Goal: Task Accomplishment & Management: Manage account settings

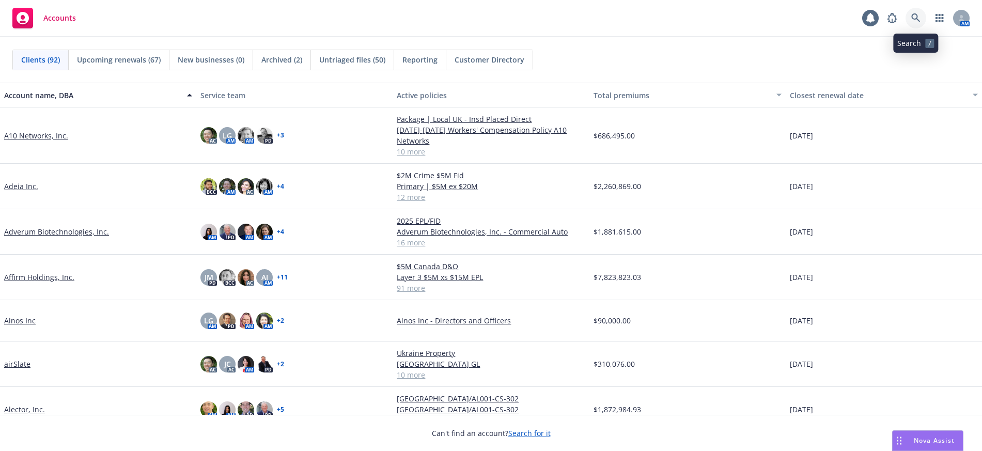
click at [912, 18] on icon at bounding box center [915, 17] width 9 height 9
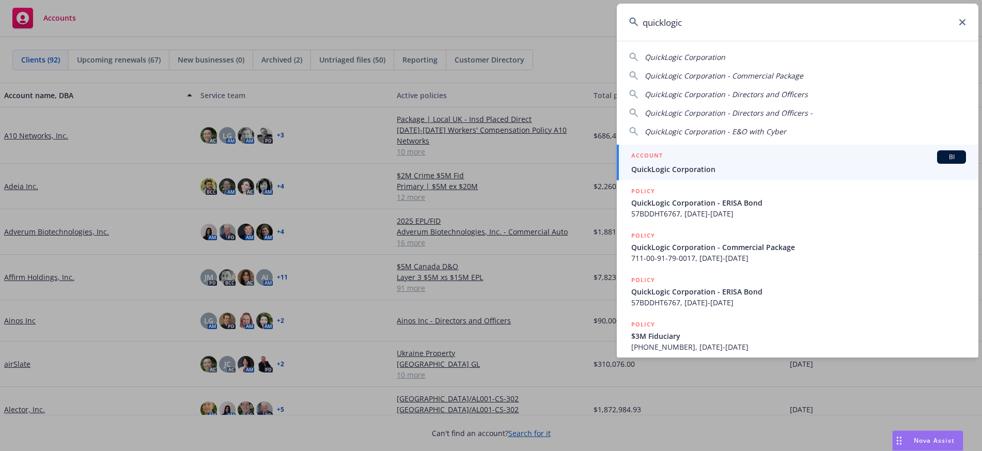
type input "quicklogic"
click at [703, 168] on span "QuickLogic Corporation" at bounding box center [798, 169] width 335 height 11
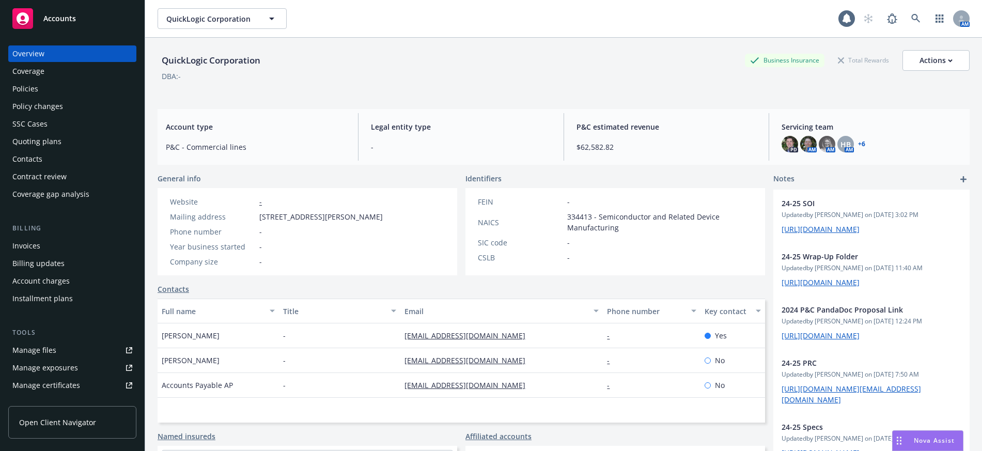
click at [48, 349] on div "Manage files" at bounding box center [34, 350] width 44 height 17
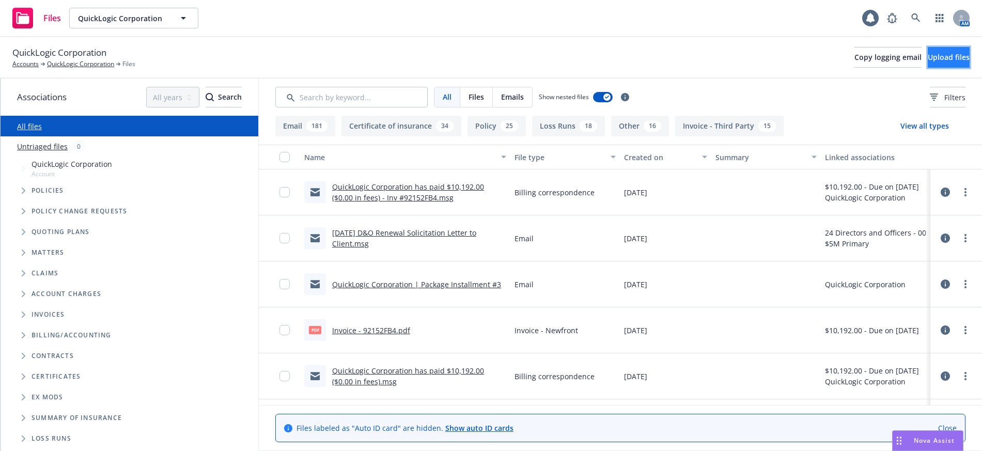
click at [928, 57] on span "Upload files" at bounding box center [949, 57] width 42 height 10
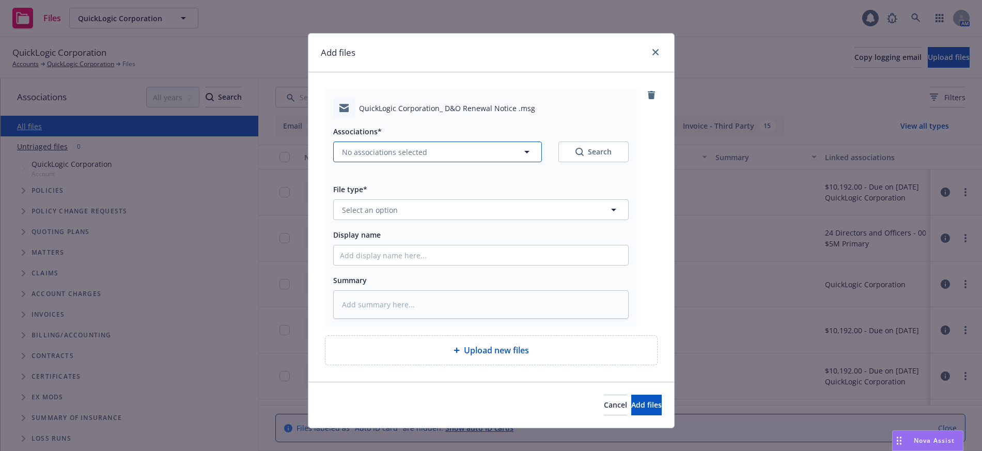
click at [381, 153] on span "No associations selected" at bounding box center [384, 152] width 85 height 11
type textarea "x"
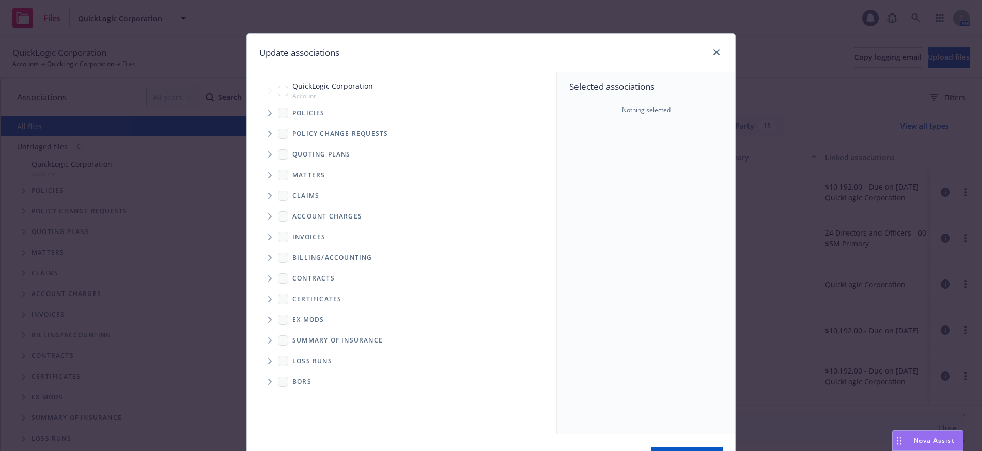
click at [268, 113] on icon "Tree Example" at bounding box center [270, 113] width 4 height 6
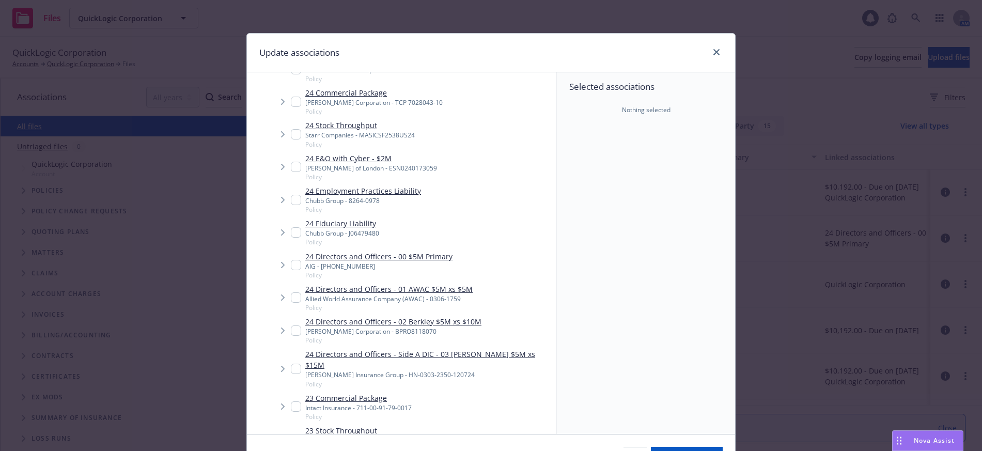
scroll to position [155, 0]
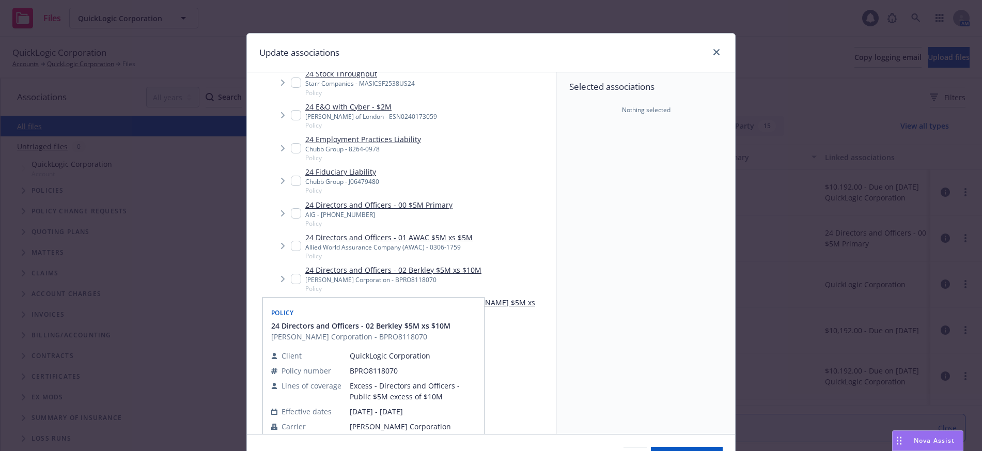
click at [291, 277] on input "Tree Example" at bounding box center [296, 279] width 10 height 10
checkbox input "true"
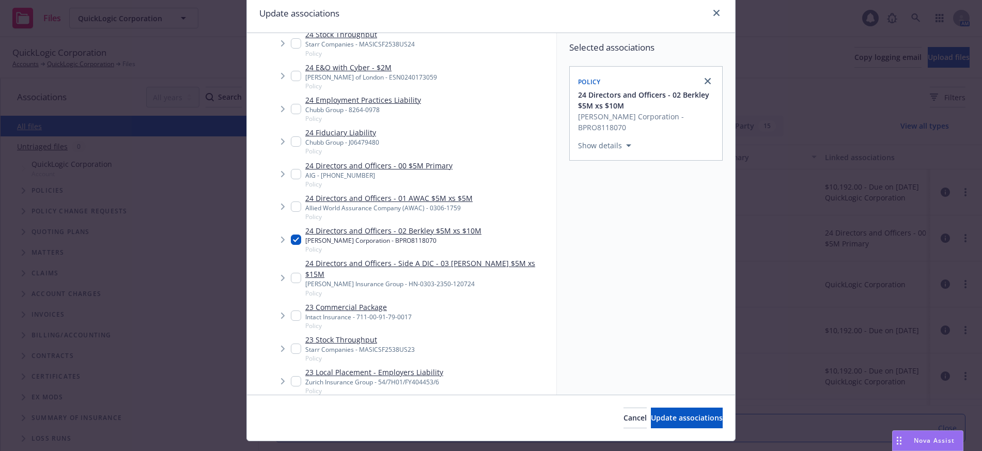
scroll to position [63, 0]
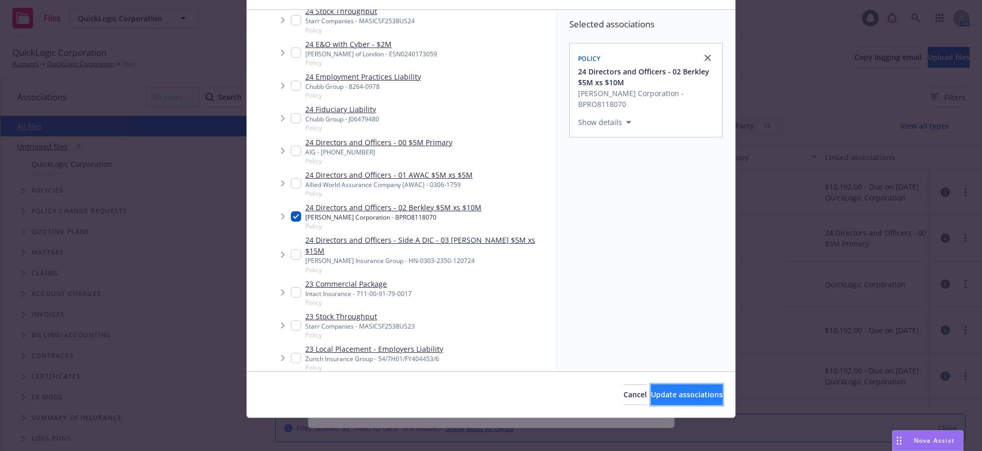
click at [677, 396] on span "Update associations" at bounding box center [687, 395] width 72 height 10
type textarea "x"
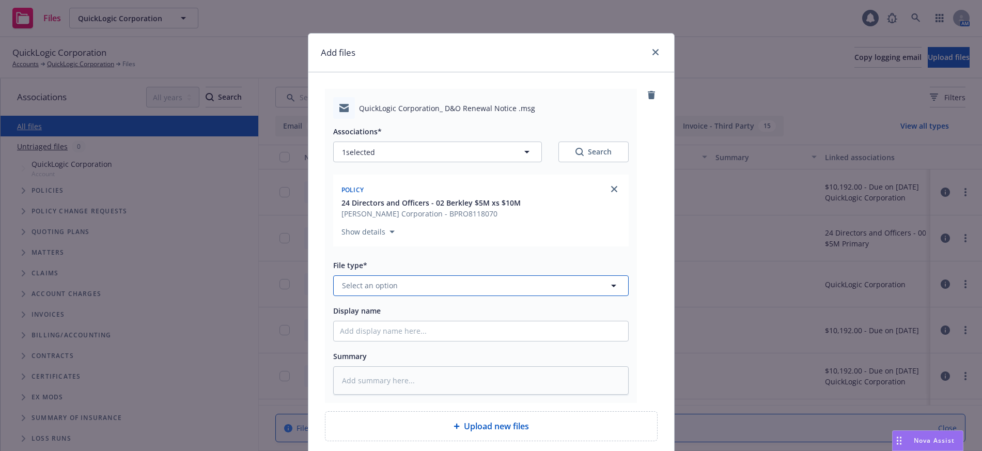
click at [359, 284] on span "Select an option" at bounding box center [370, 285] width 56 height 11
type input "email"
click at [351, 255] on span "Email" at bounding box center [353, 257] width 19 height 11
click at [387, 334] on input "Display name" at bounding box center [481, 331] width 294 height 20
type textarea "x"
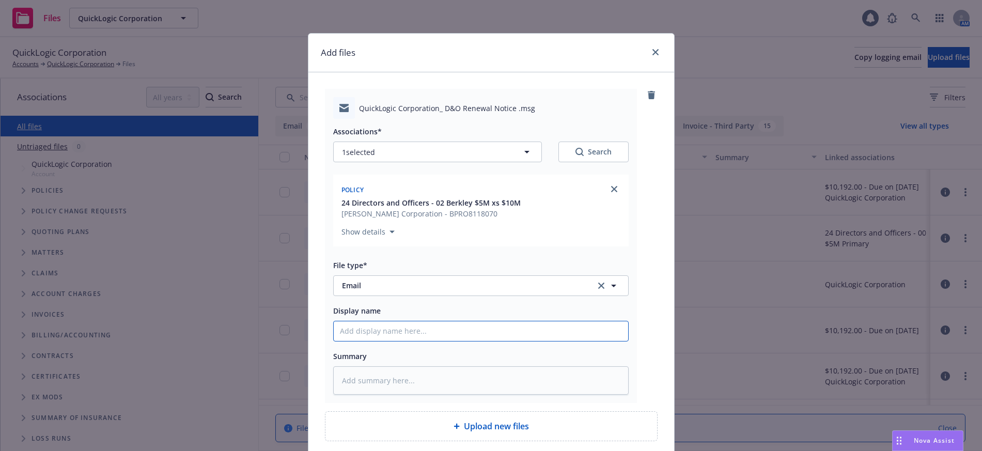
type input "2"
type textarea "x"
type input "20"
type textarea "x"
type input "202"
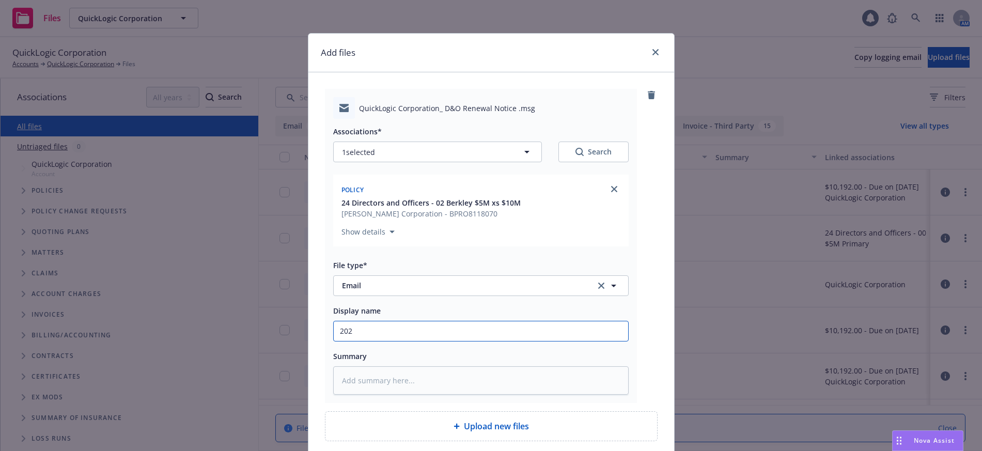
type textarea "x"
type input "2025"
type textarea "x"
type input "2025"
type textarea "x"
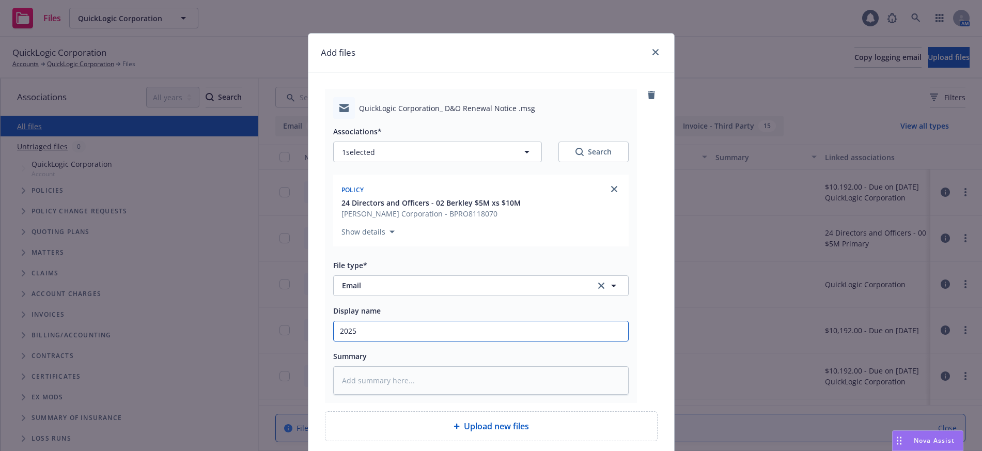
type input "2025 D"
type textarea "x"
type input "2025 D&"
type textarea "x"
type input "2025 D&O"
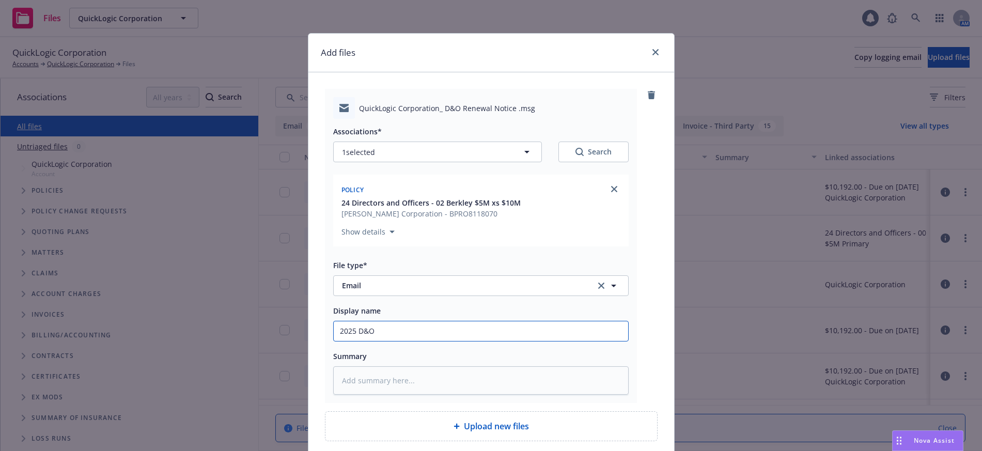
type textarea "x"
type input "2025 D&O"
type textarea "x"
type input "2025 D&O R"
type textarea "x"
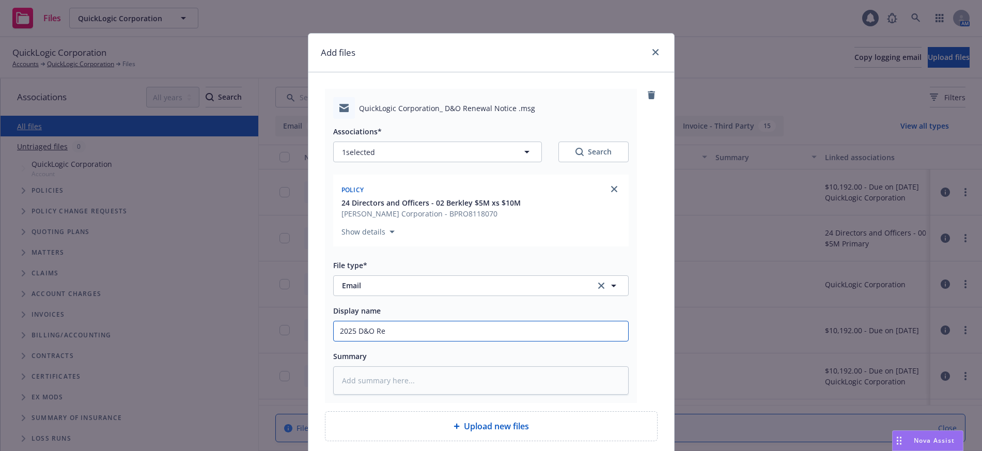
type input "2025 D&O Ren"
type textarea "x"
type input "2025 D&O [PERSON_NAME]"
type textarea "x"
type input "2025 D&O Renew"
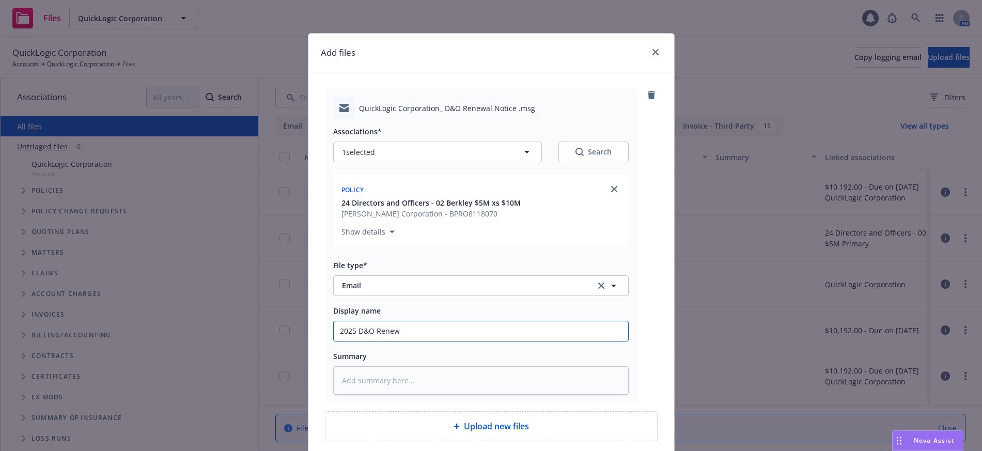
type textarea "x"
type input "2025 D&O Renewa"
type textarea "x"
type input "2025 D&O Renewal"
type textarea "x"
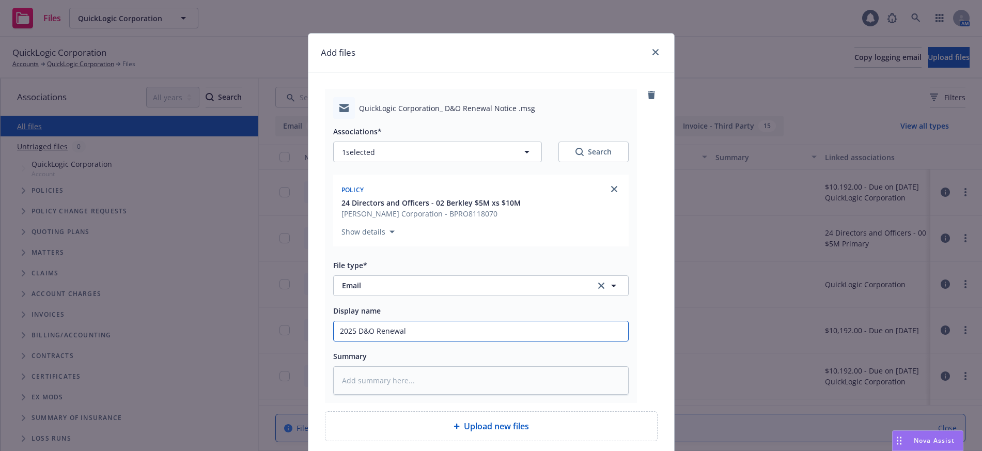
type input "2025 D&O Renewal"
type textarea "x"
type input "2025 D&O Renewal N"
type textarea "x"
type input "2025 D&O Renewal No"
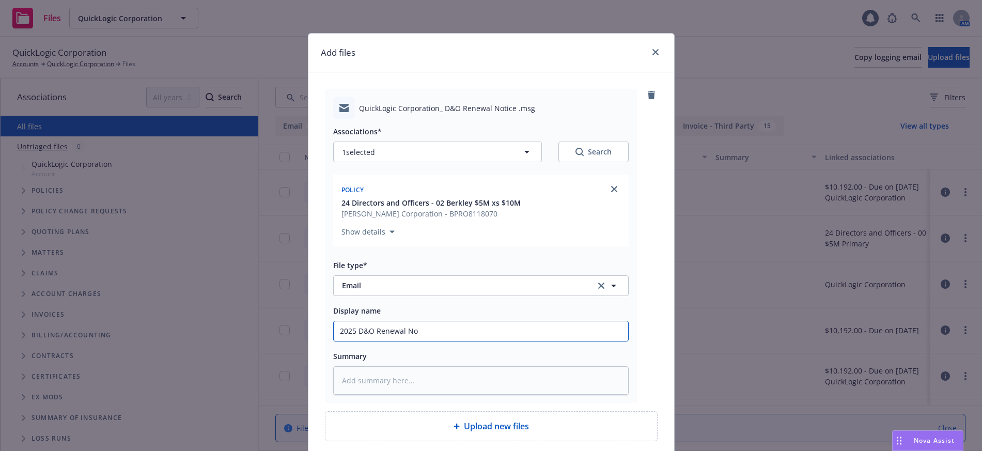
type textarea "x"
type input "2025 D&O Renewal Not"
type textarea "x"
type input "2025 D&O Renewal Noti"
type textarea "x"
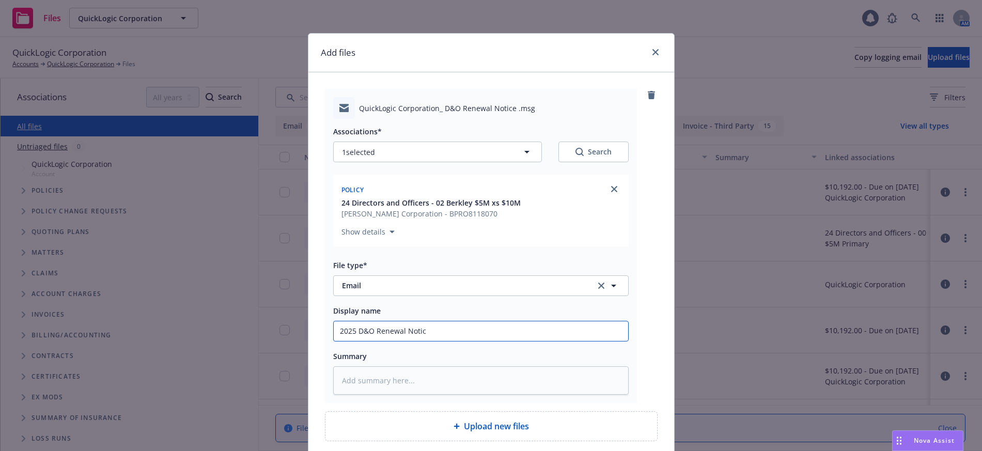
type input "2025 D&O Renewal Notice"
type textarea "x"
type input "2025 D&O Renewal Notice"
type textarea "x"
type input "2025 D&O Renewal Notice t"
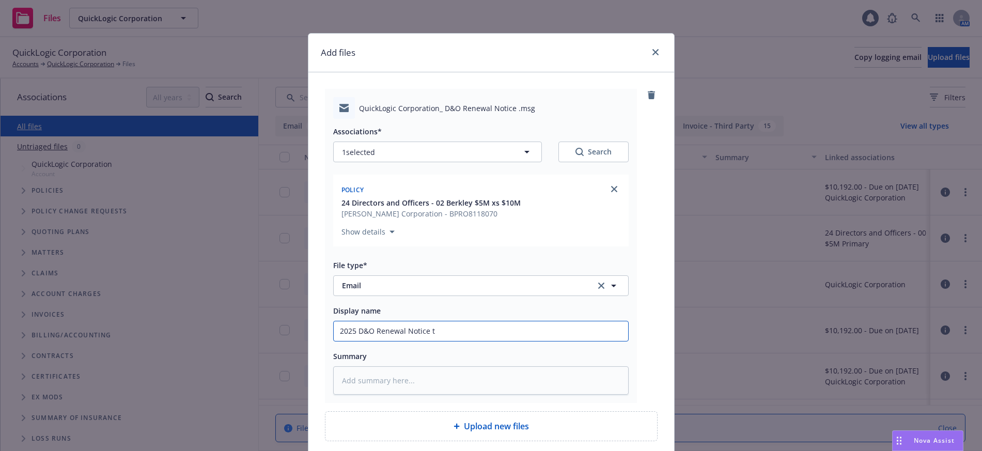
type textarea "x"
type input "2025 D&O Renewal Notice to"
type textarea "x"
type input "2025 D&O Renewal Notice to"
type textarea "x"
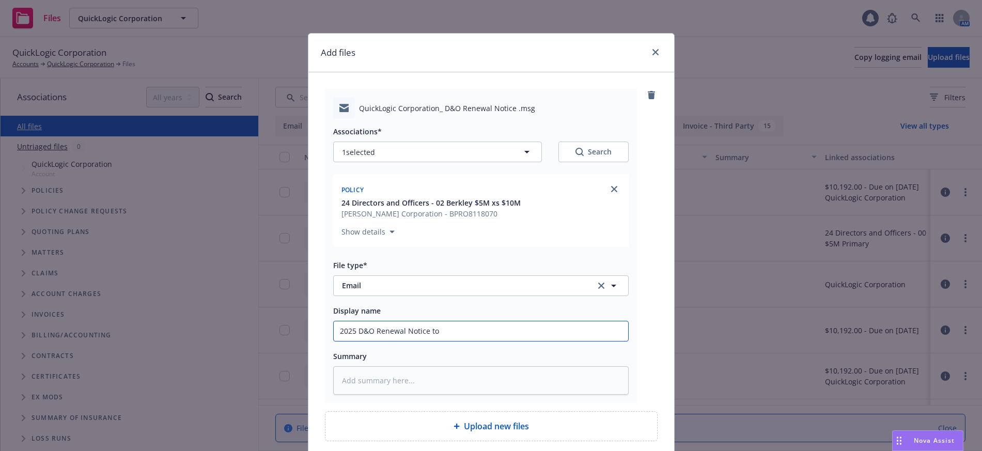
type input "2025 D&O Renewal Notice to C"
type textarea "x"
type input "2025 D&O Renewal Notice to Clie"
type textarea "x"
type input "2025 D&O Renewal Notice to Clien"
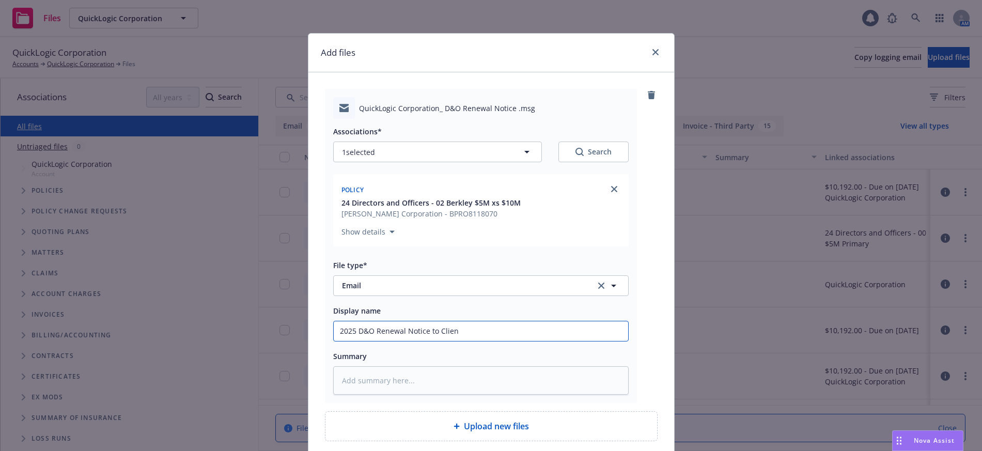
type textarea "x"
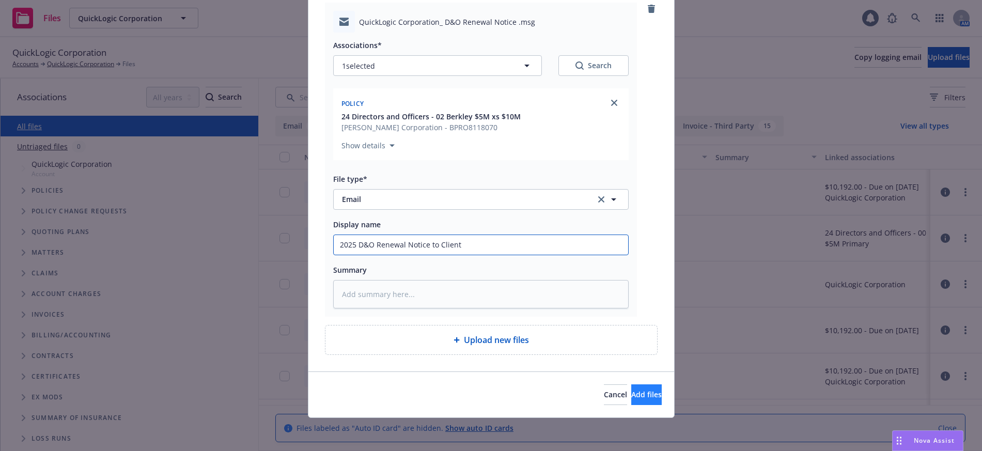
type input "2025 D&O Renewal Notice to Client"
click at [631, 396] on span "Add files" at bounding box center [646, 395] width 30 height 10
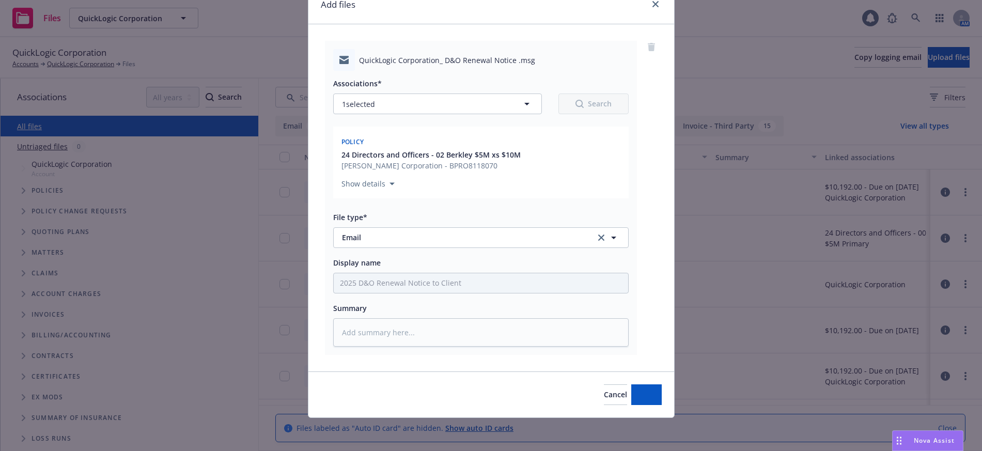
scroll to position [48, 0]
type textarea "x"
